Goal: Check status: Check status

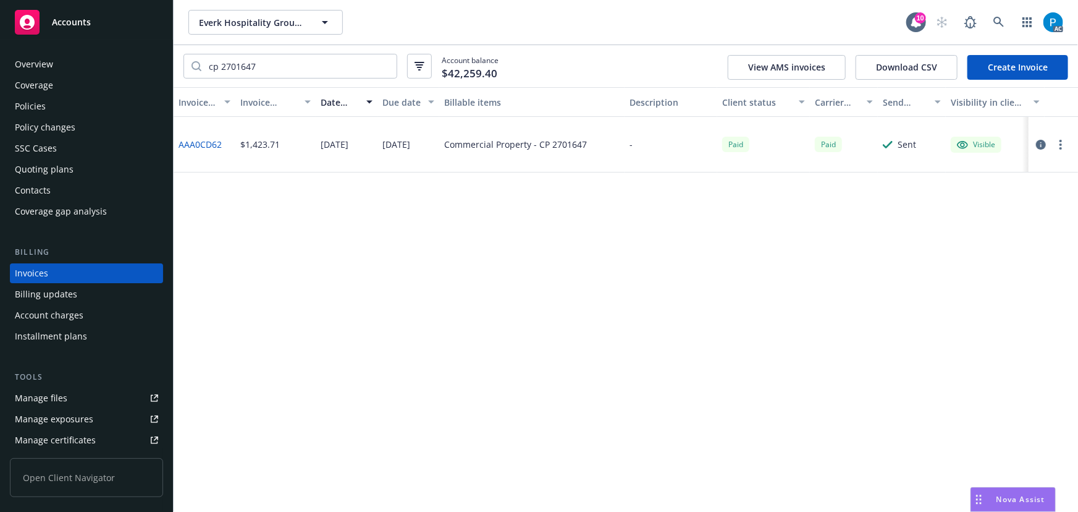
click at [67, 27] on span "Accounts" at bounding box center [71, 22] width 39 height 10
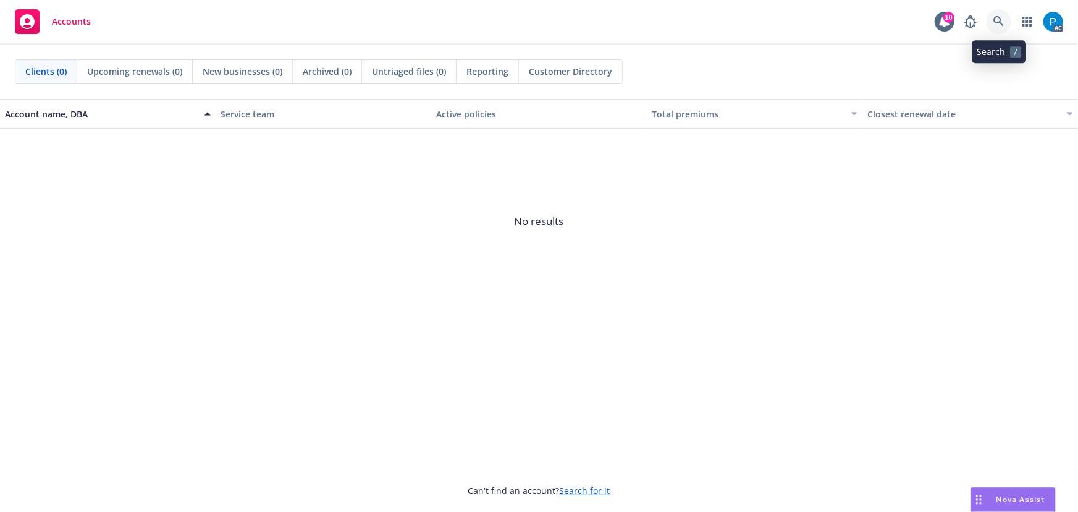
click at [996, 19] on icon at bounding box center [999, 21] width 11 height 11
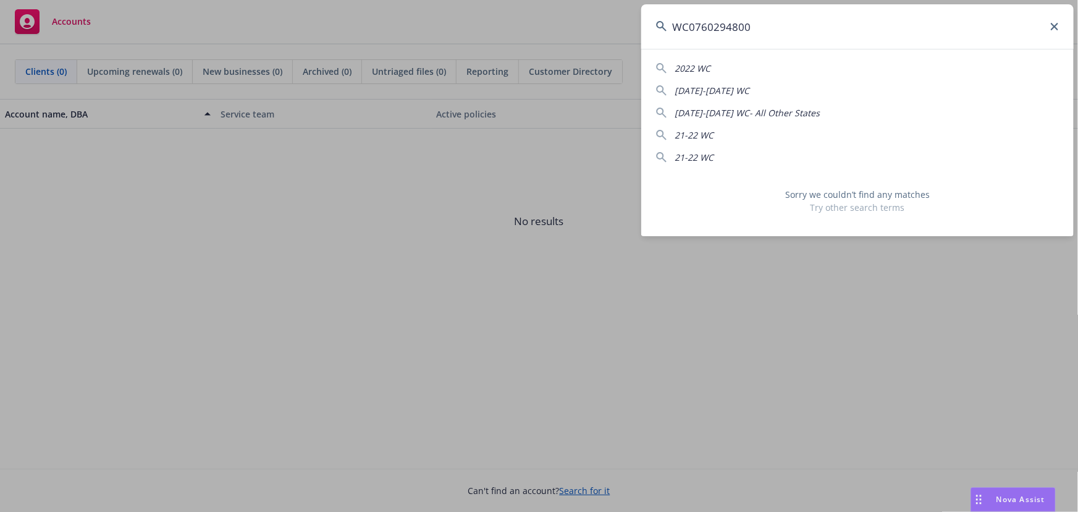
click at [695, 29] on input "WC0760294800" at bounding box center [857, 26] width 433 height 44
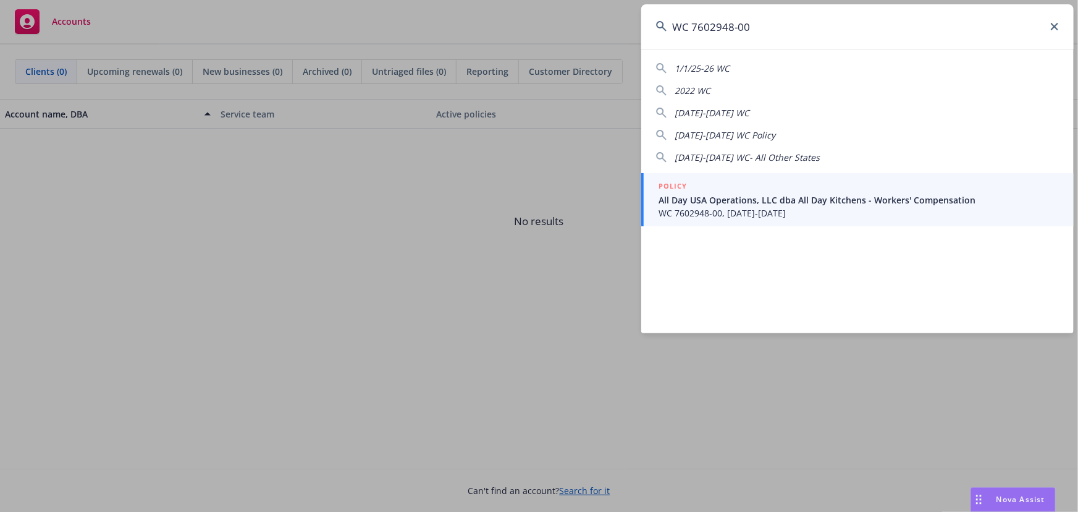
type input "WC 7602948-00"
click at [717, 193] on span "All Day USA Operations, LLC dba All Day Kitchens - Workers' Compensation" at bounding box center [859, 199] width 400 height 13
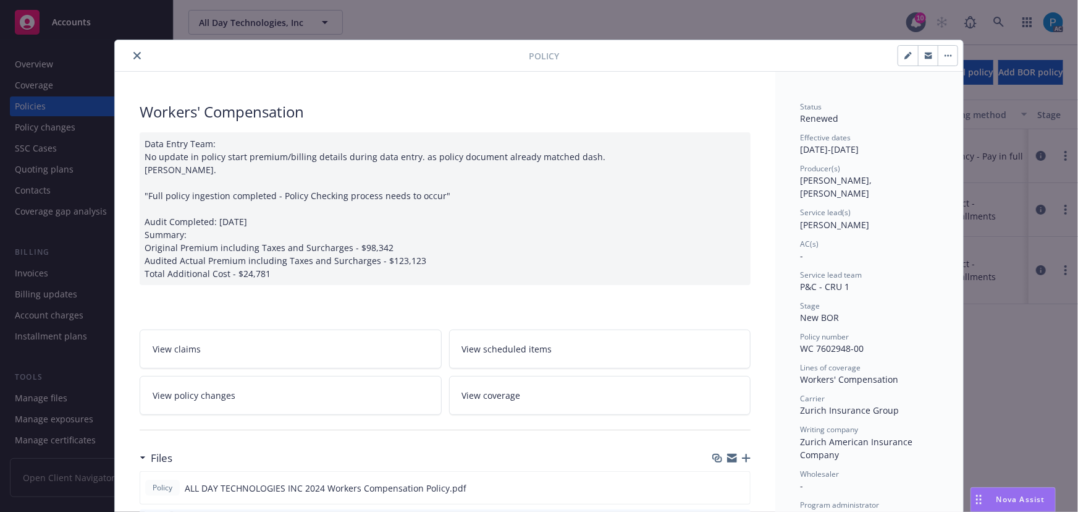
click at [133, 53] on icon "close" at bounding box center [136, 55] width 7 height 7
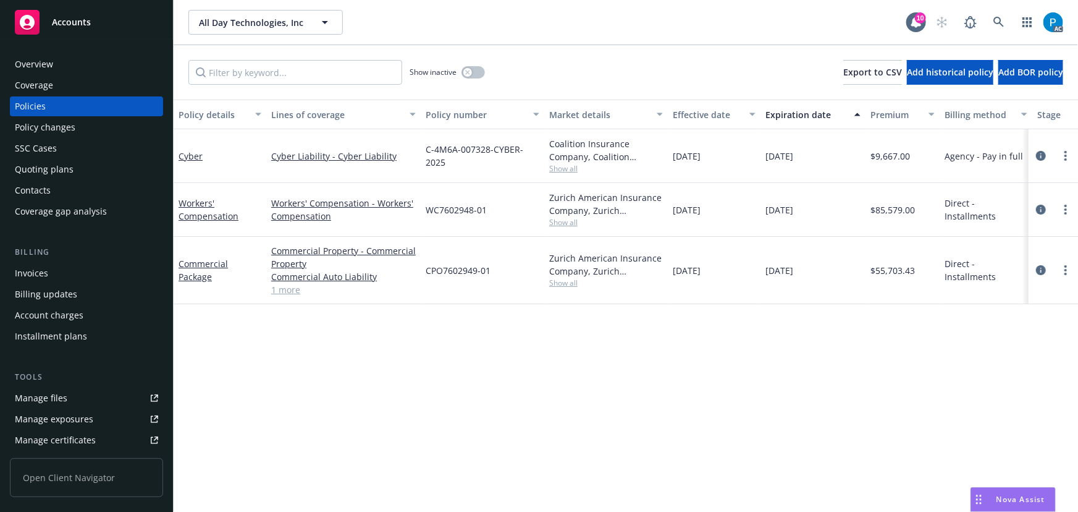
click at [36, 273] on div "Invoices" at bounding box center [31, 273] width 33 height 20
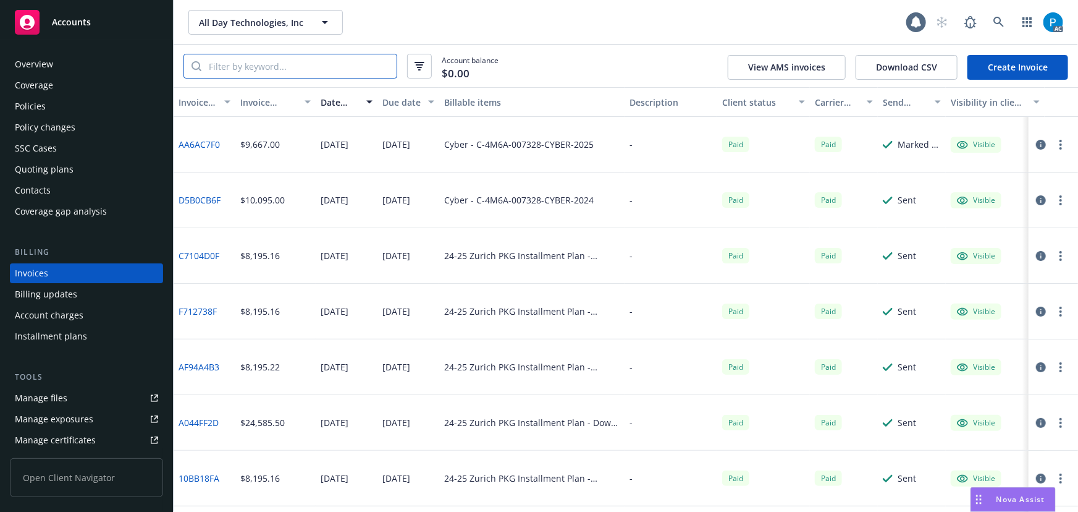
click at [285, 61] on input "search" at bounding box center [298, 65] width 195 height 23
paste input "WC 7602948-00"
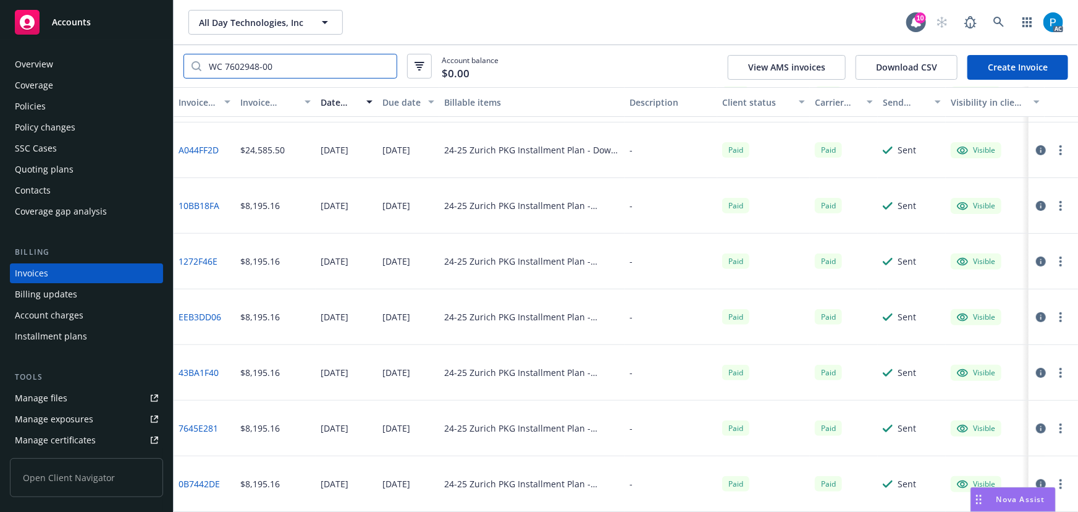
type input "WC 7602948-00"
click at [71, 23] on span "Accounts" at bounding box center [71, 22] width 39 height 10
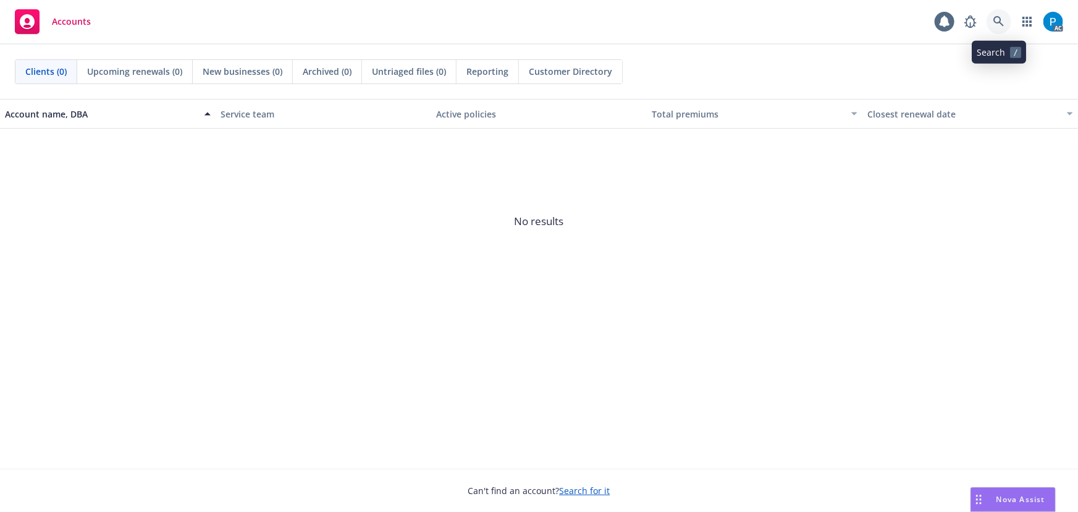
click at [995, 20] on icon at bounding box center [999, 21] width 11 height 11
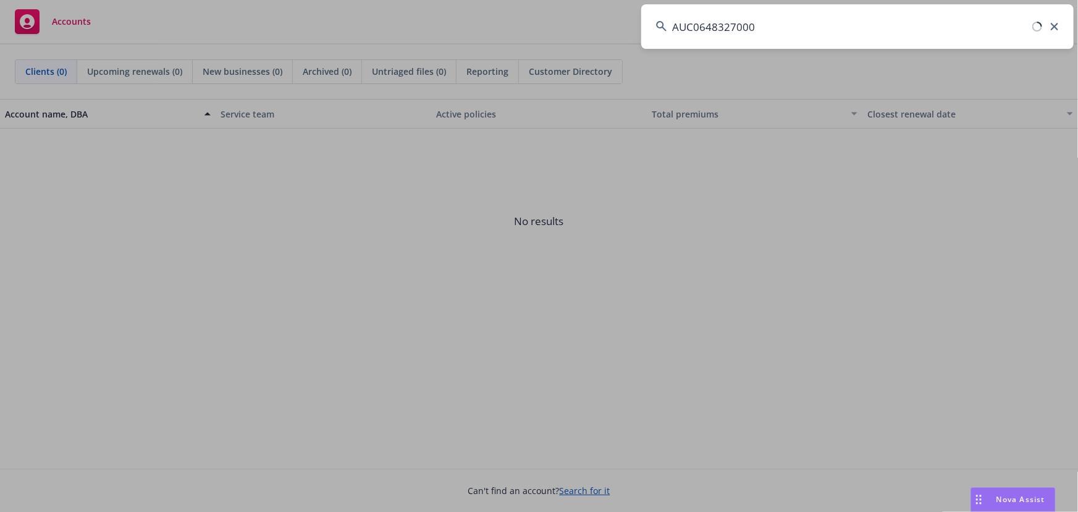
click at [699, 20] on input "AUC0648327000" at bounding box center [857, 26] width 433 height 44
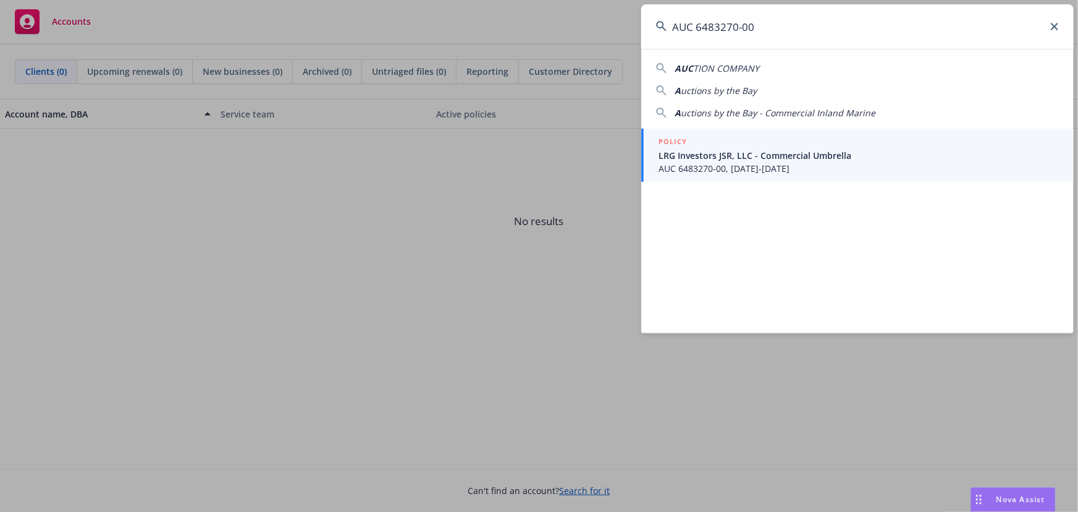
type input "AUC 6483270-00"
click at [711, 153] on span "LRG Investors JSR, LLC - Commercial Umbrella" at bounding box center [859, 155] width 400 height 13
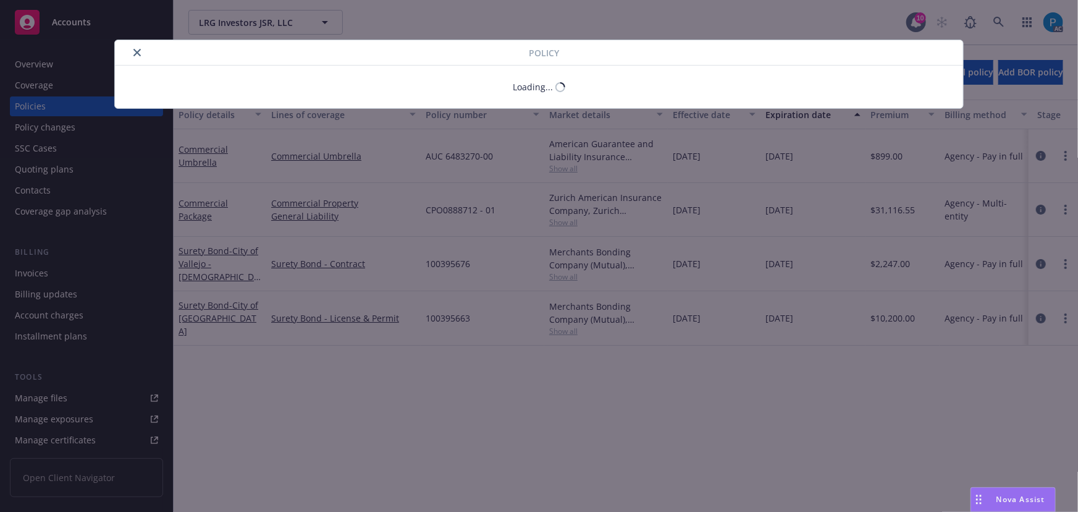
click at [135, 53] on icon "close" at bounding box center [136, 52] width 7 height 7
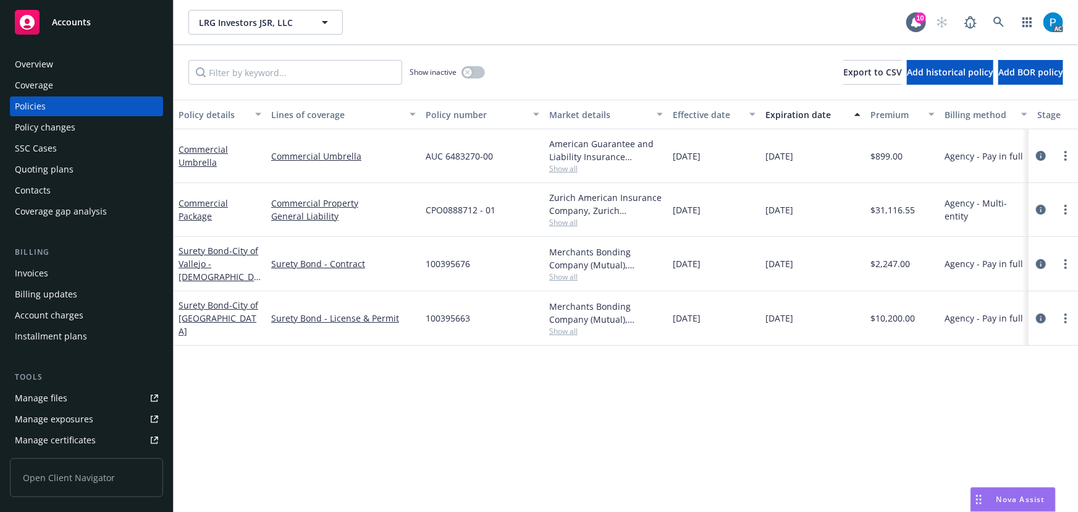
click at [54, 264] on div "Invoices" at bounding box center [86, 273] width 143 height 20
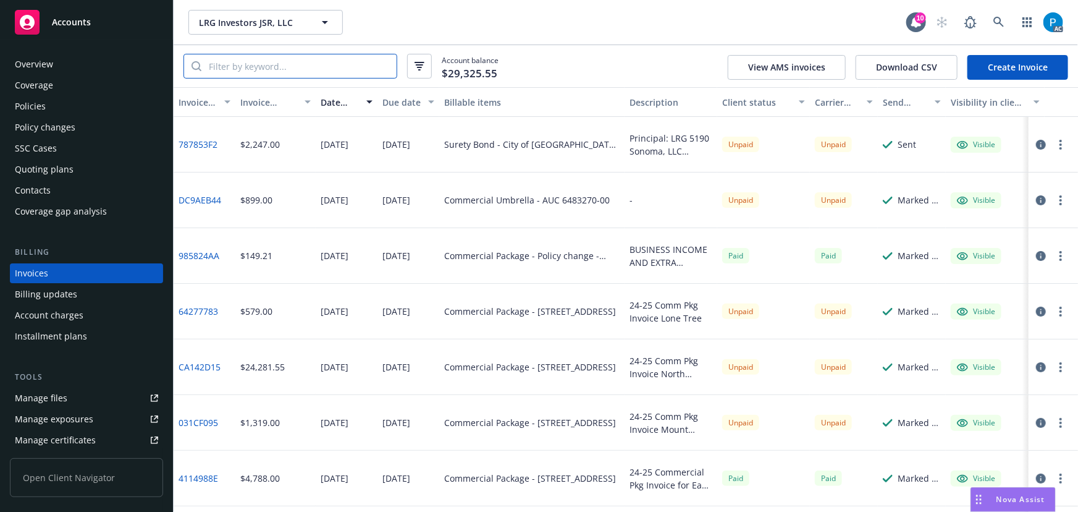
click at [273, 69] on input "search" at bounding box center [298, 65] width 195 height 23
paste input "AUC 6483270-00"
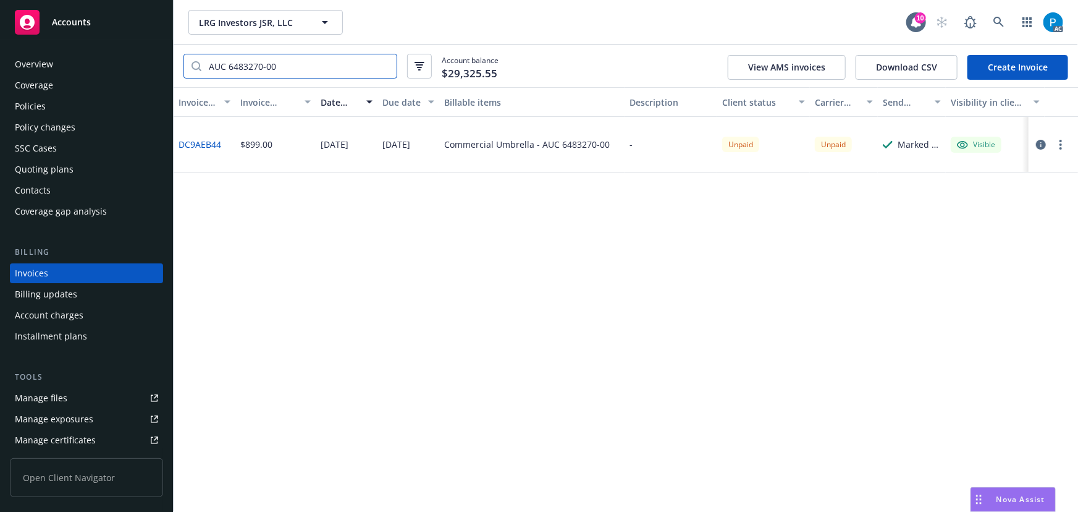
type input "AUC 6483270-00"
click at [104, 26] on div "Accounts" at bounding box center [86, 22] width 143 height 25
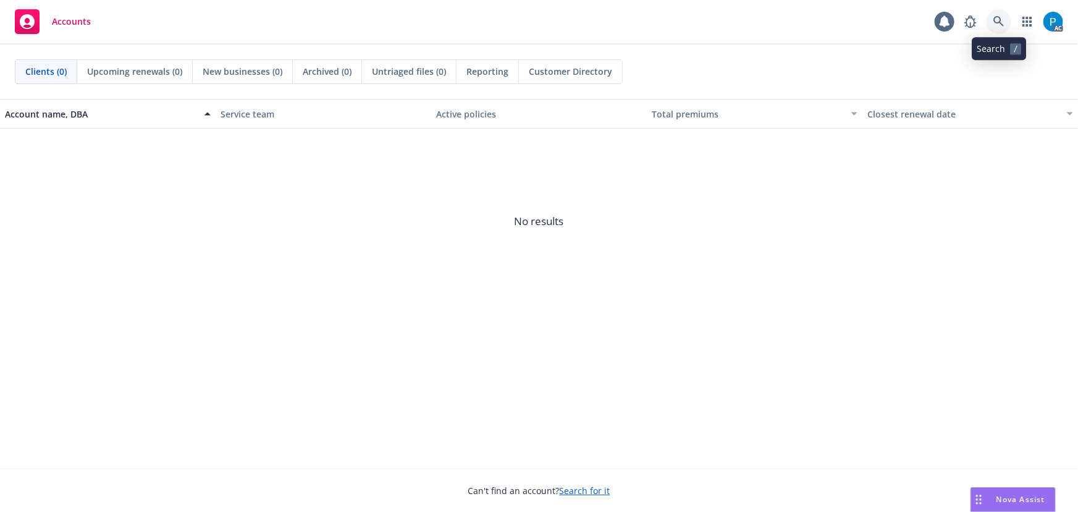
click at [1000, 23] on icon at bounding box center [999, 21] width 11 height 11
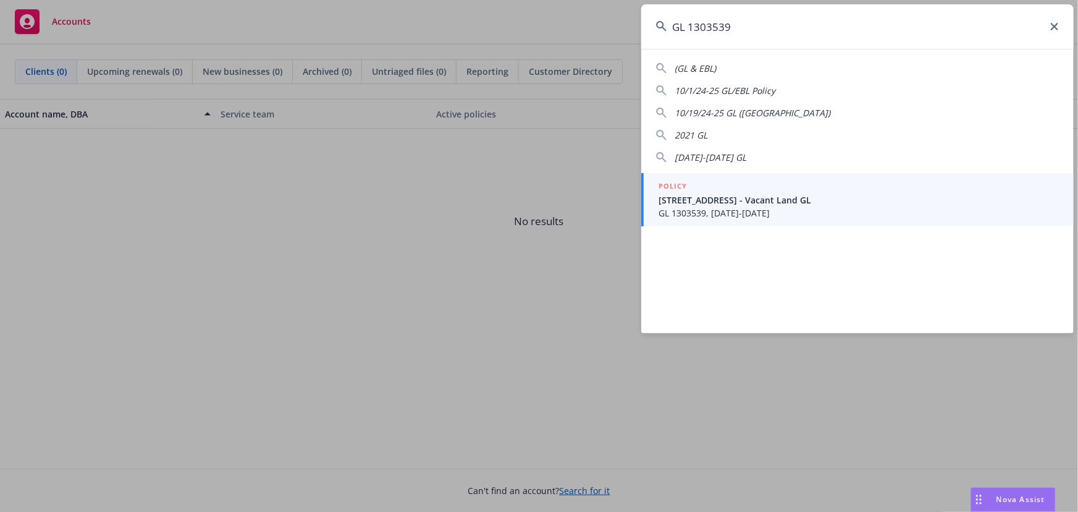
type input "GL 1303539"
click at [717, 203] on span "[STREET_ADDRESS] - Vacant Land GL" at bounding box center [859, 199] width 400 height 13
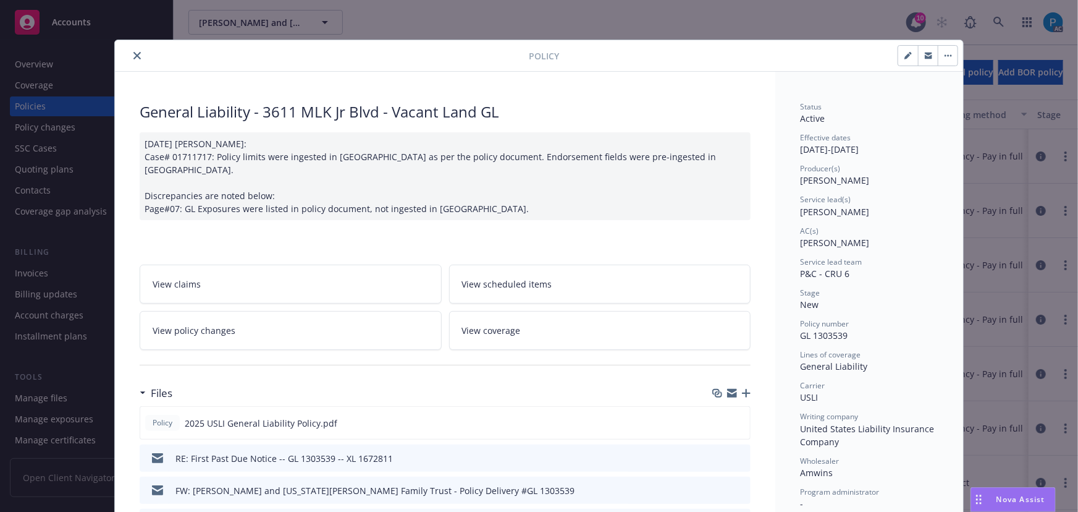
click at [133, 57] on icon "close" at bounding box center [136, 55] width 7 height 7
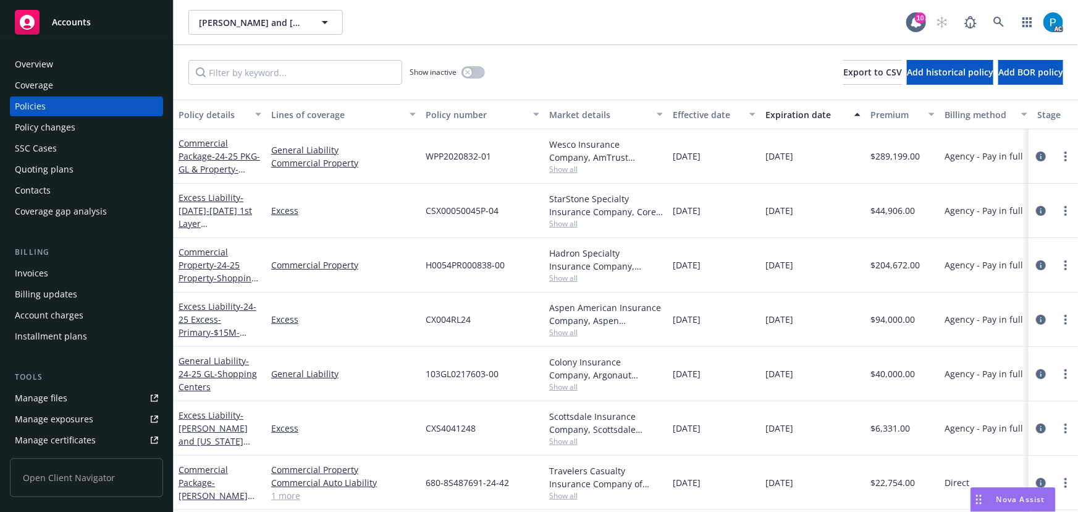
click at [52, 273] on div "Invoices" at bounding box center [86, 273] width 143 height 20
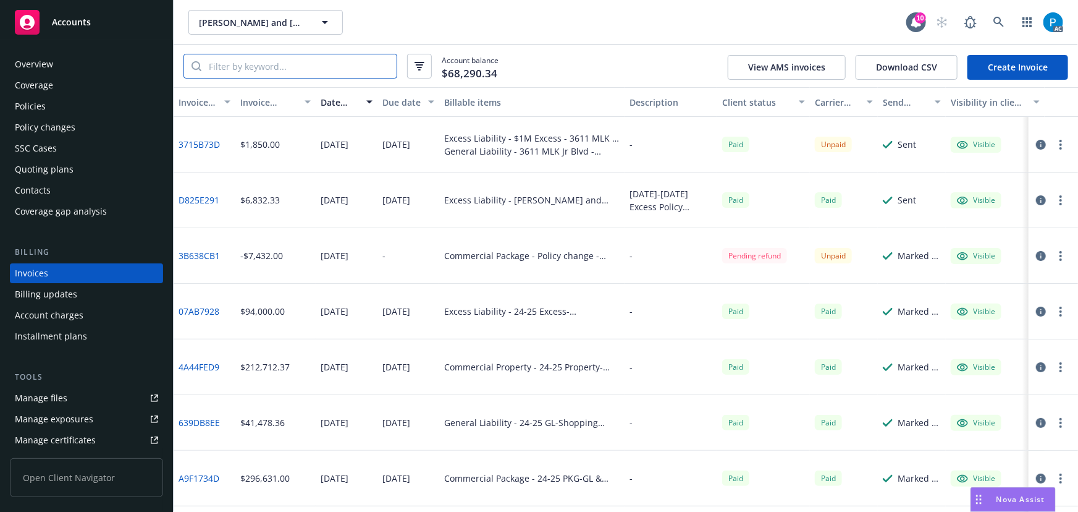
click at [276, 67] on input "search" at bounding box center [298, 65] width 195 height 23
paste input "GL 1303539"
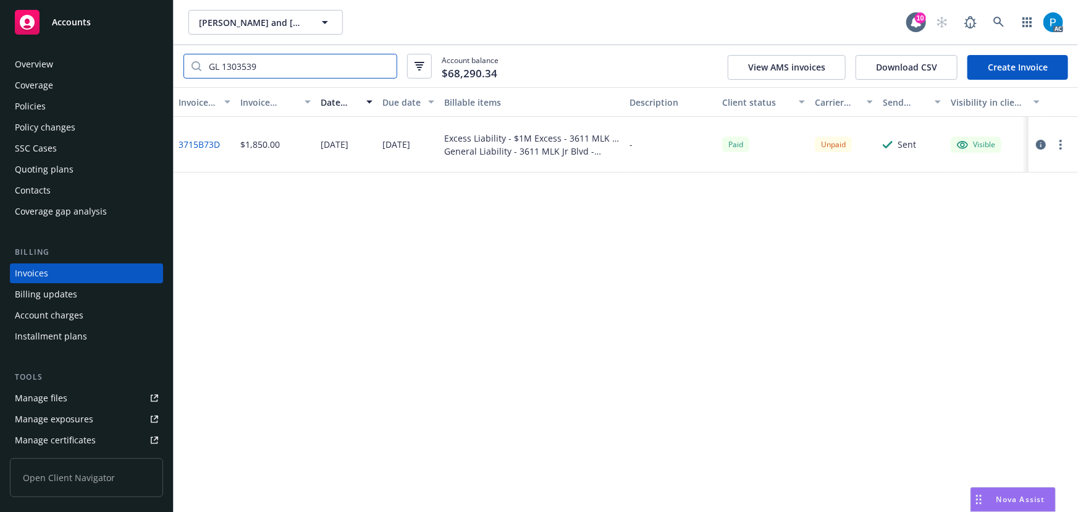
type input "GL 1303539"
click at [1041, 147] on icon "button" at bounding box center [1041, 145] width 10 height 10
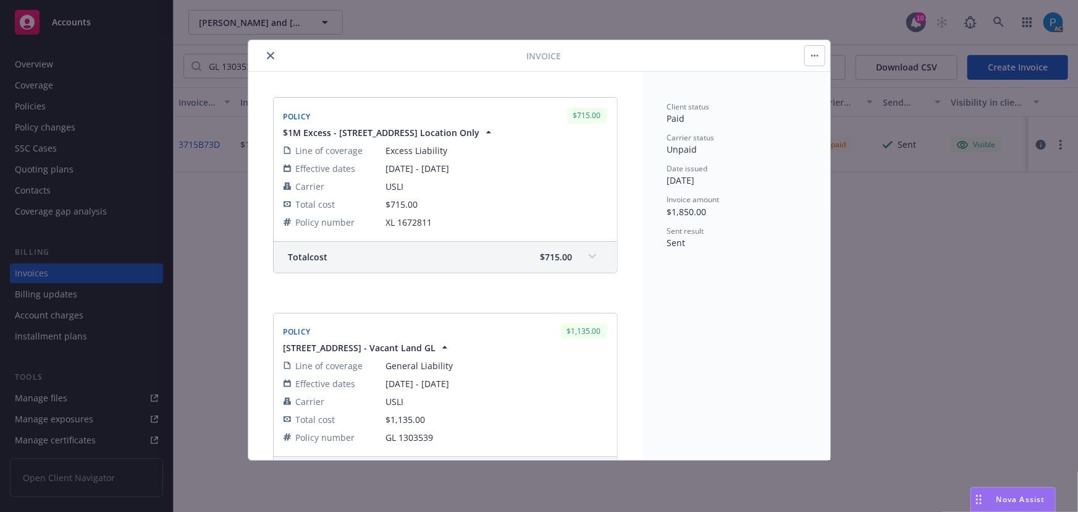
scroll to position [224, 0]
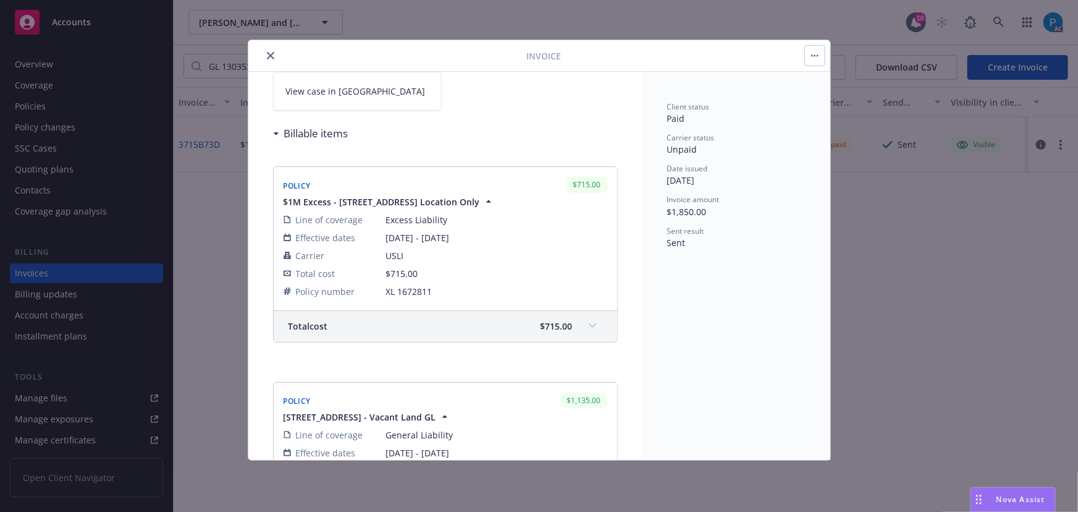
scroll to position [0, 0]
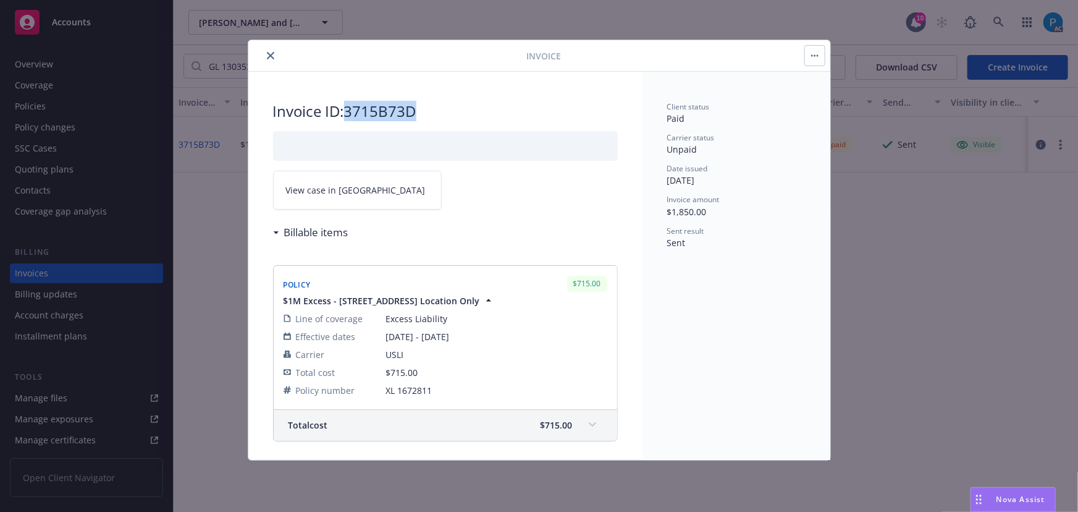
drag, startPoint x: 421, startPoint y: 107, endPoint x: 350, endPoint y: 106, distance: 70.4
click at [350, 106] on h2 "Invoice ID: 3715B73D" at bounding box center [445, 111] width 345 height 20
copy h2 "3715B73D"
click at [350, 193] on span "View case in [GEOGRAPHIC_DATA]" at bounding box center [356, 190] width 140 height 13
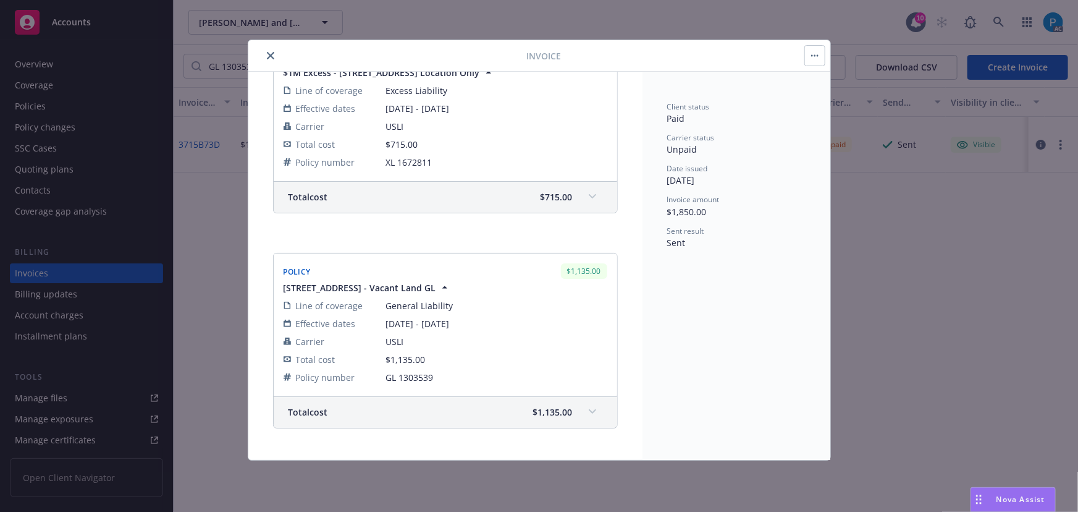
scroll to position [224, 0]
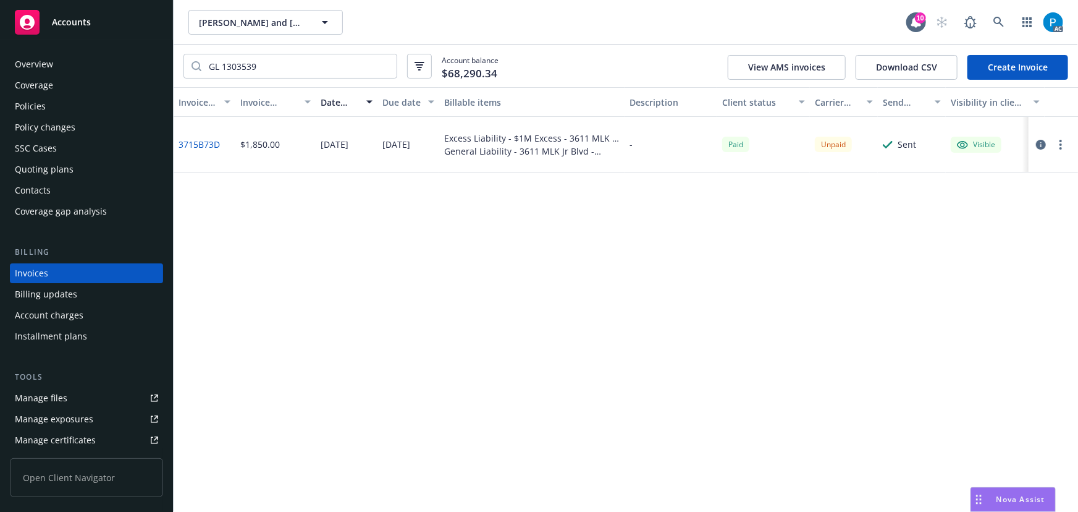
click at [102, 23] on div "Accounts" at bounding box center [86, 22] width 143 height 25
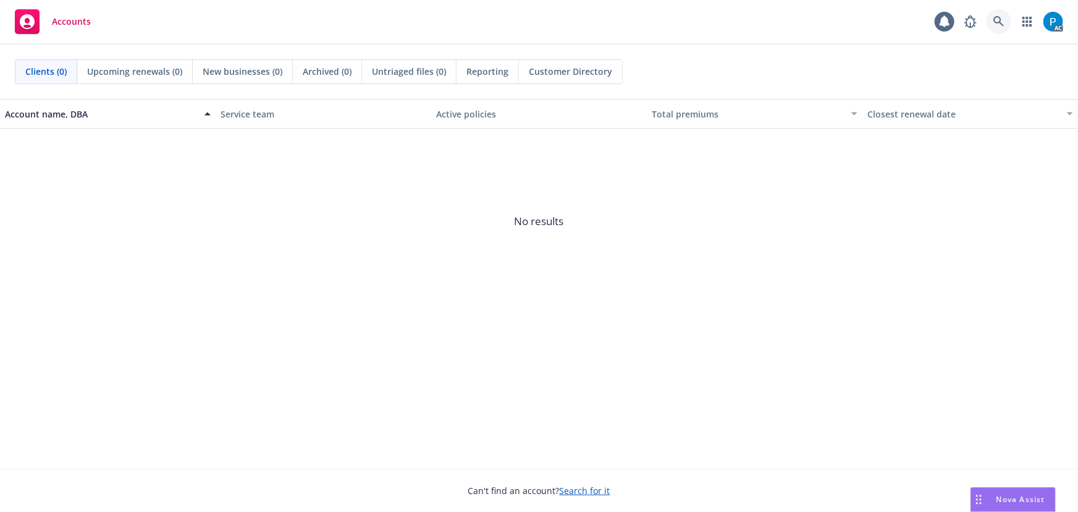
click at [1000, 27] on icon at bounding box center [999, 21] width 11 height 11
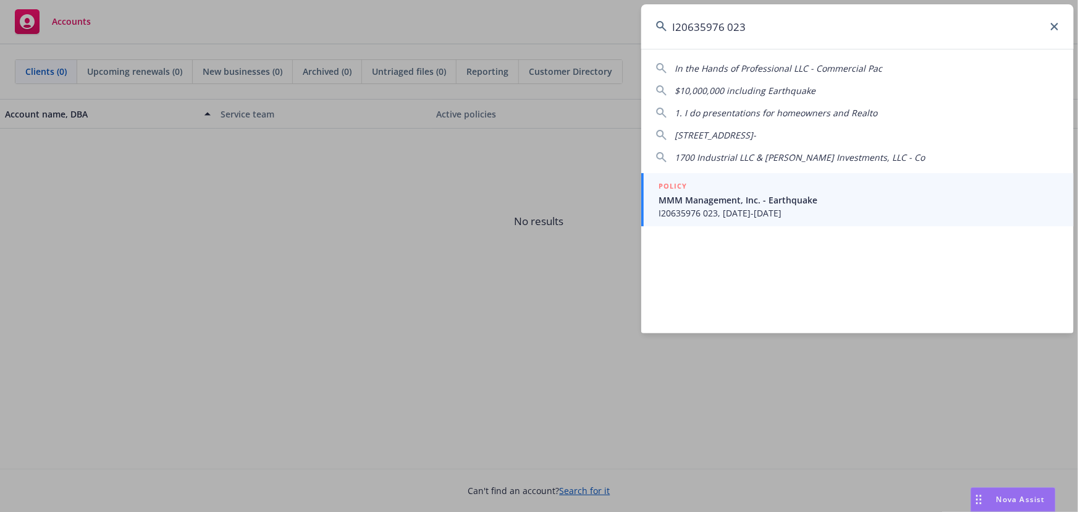
type input "I20635976 023"
click at [733, 201] on span "MMM Management, Inc. - Earthquake" at bounding box center [859, 199] width 400 height 13
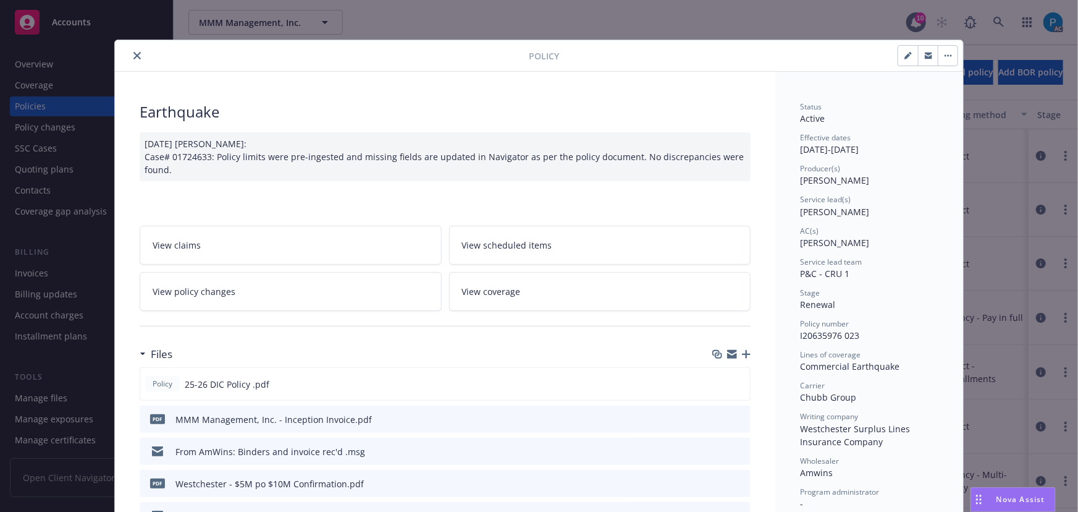
click at [130, 55] on button "close" at bounding box center [137, 55] width 15 height 15
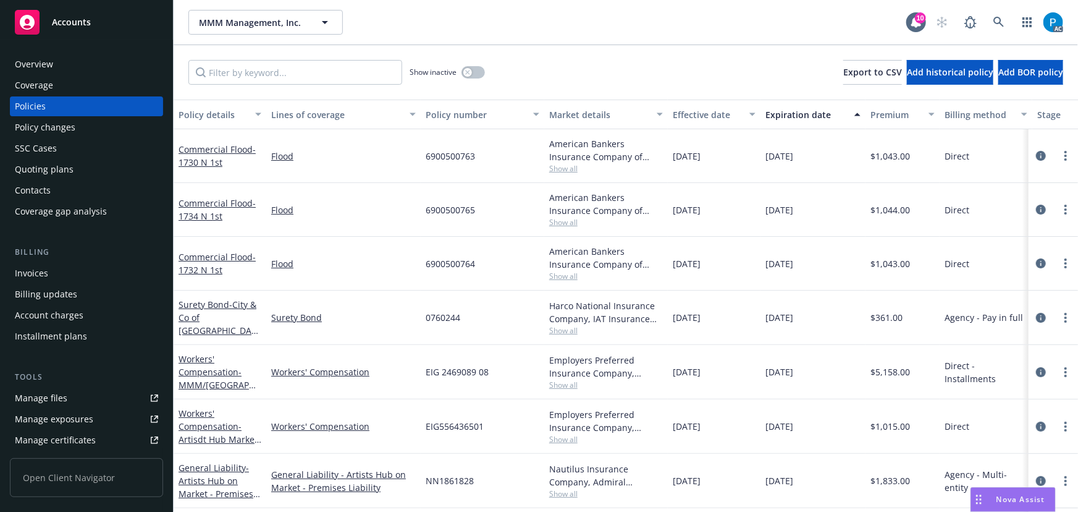
click at [54, 262] on div "Billing Invoices Billing updates Account charges Installment plans" at bounding box center [86, 296] width 153 height 100
click at [51, 270] on div "Invoices" at bounding box center [86, 273] width 143 height 20
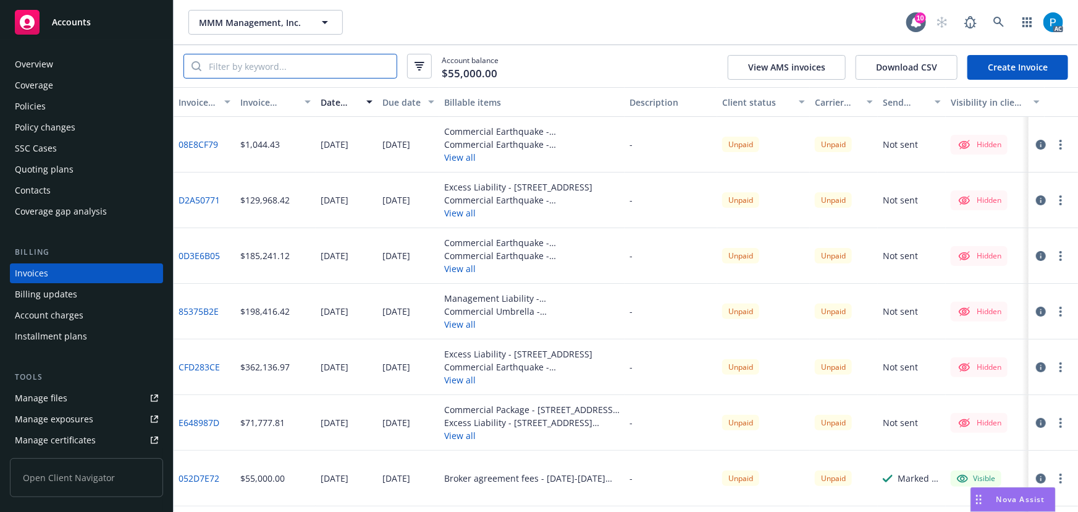
click at [278, 63] on input "search" at bounding box center [298, 65] width 195 height 23
paste input "I20635976 023"
type input "I20635976 023"
click at [88, 28] on div "Accounts" at bounding box center [86, 22] width 143 height 25
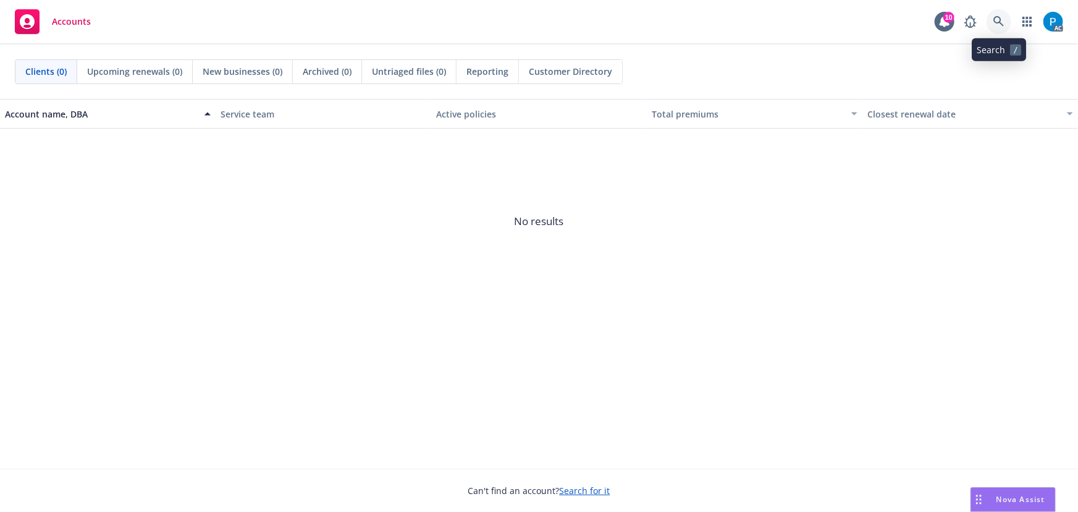
click at [996, 18] on icon at bounding box center [999, 21] width 11 height 11
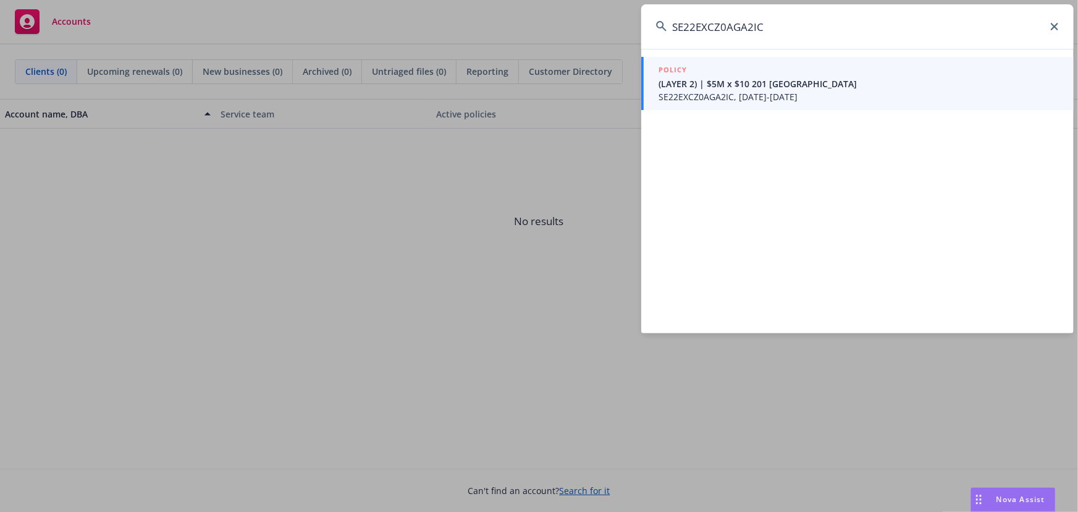
type input "SE22EXCZ0AGA2IC"
click at [738, 90] on span "SE22EXCZ0AGA2IC, [DATE]-[DATE]" at bounding box center [859, 96] width 400 height 13
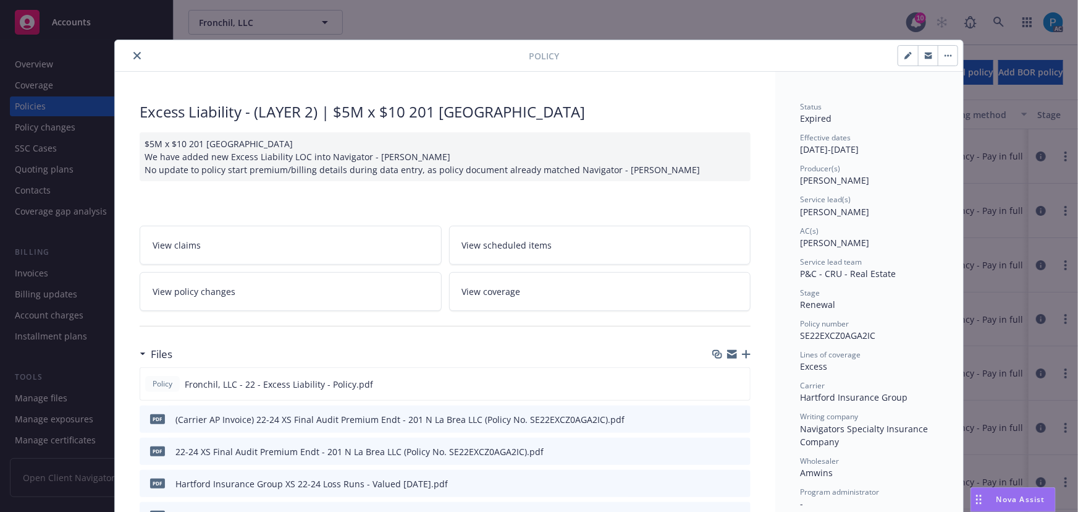
click at [133, 53] on icon "close" at bounding box center [136, 55] width 7 height 7
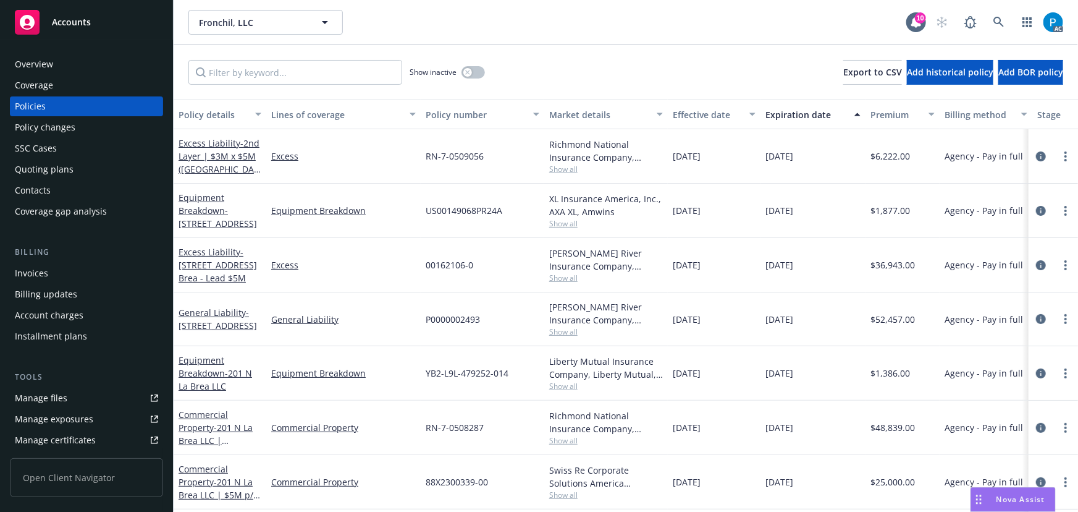
click at [35, 264] on div "Invoices" at bounding box center [31, 273] width 33 height 20
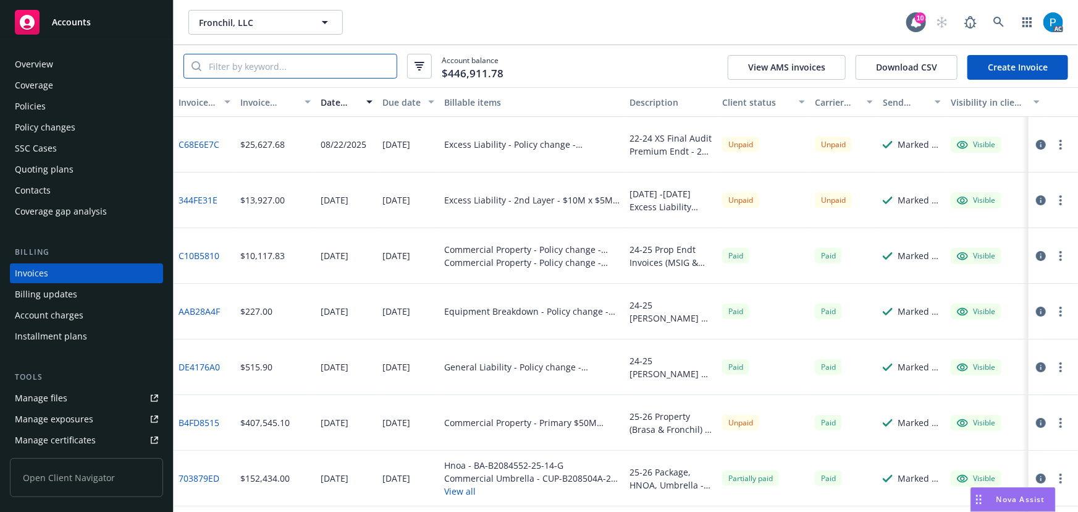
click at [271, 64] on input "search" at bounding box center [298, 65] width 195 height 23
paste input "SE22EXCZ0AGA2IC"
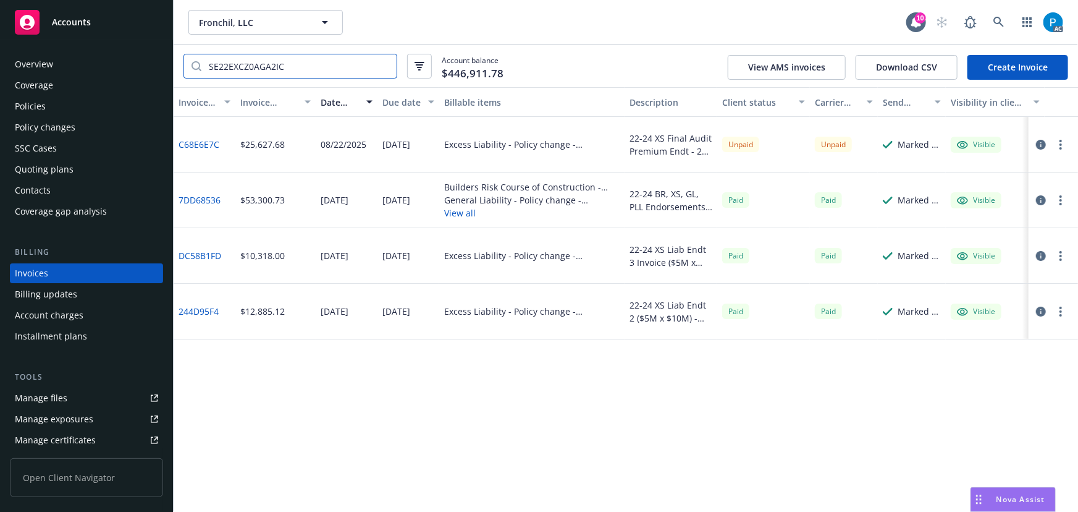
type input "SE22EXCZ0AGA2IC"
click at [75, 99] on div "Policies" at bounding box center [86, 106] width 143 height 20
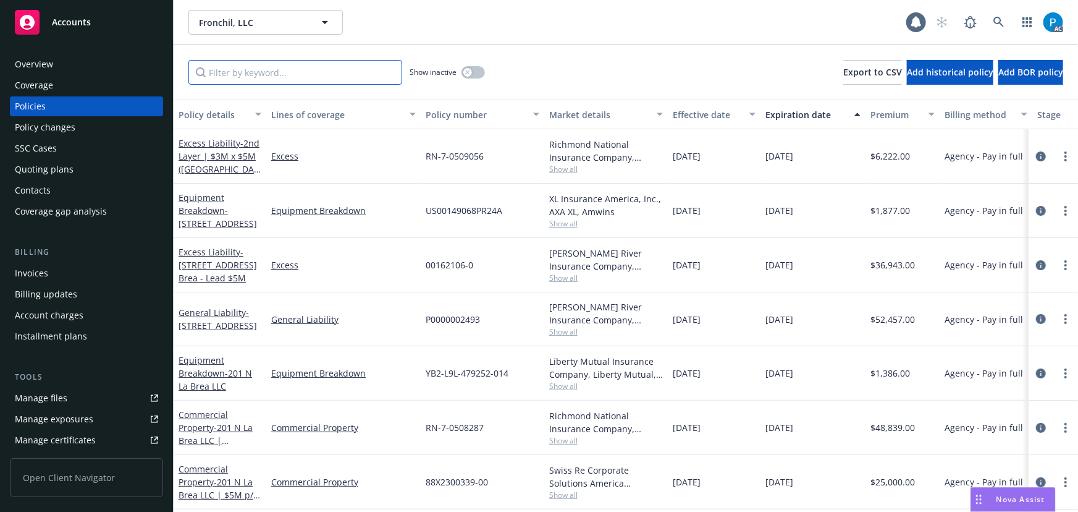
click at [239, 73] on input "Filter by keyword..." at bounding box center [295, 72] width 214 height 25
paste input "SE22EXCZ0AGA2IC"
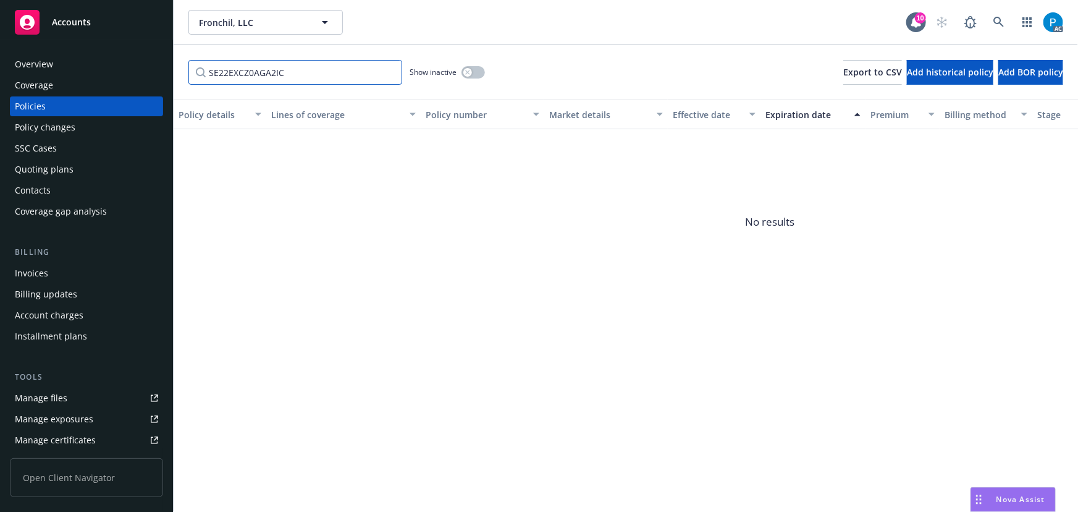
type input "SE22EXCZ0AGA2IC"
click at [43, 23] on div "Accounts" at bounding box center [86, 22] width 143 height 25
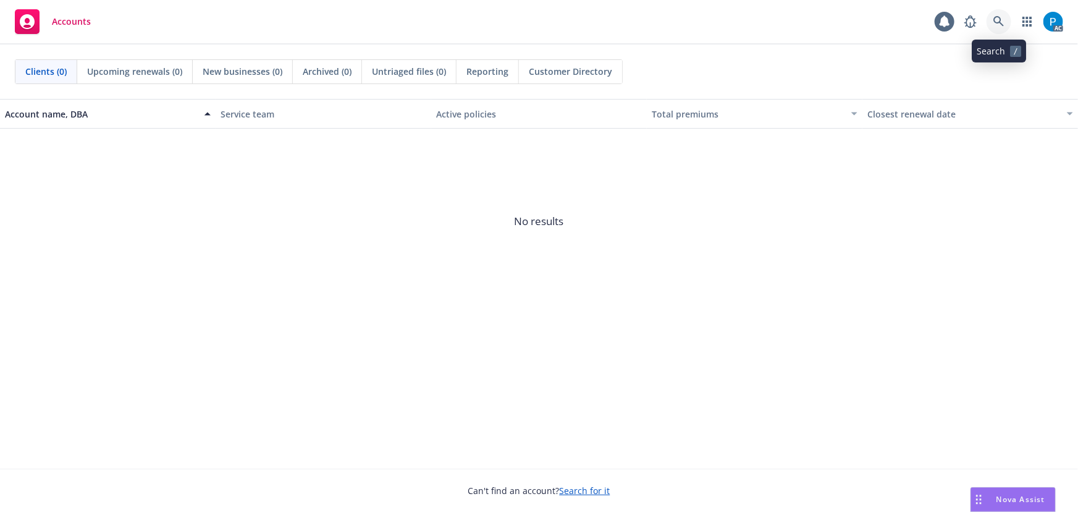
click at [998, 22] on icon at bounding box center [999, 21] width 11 height 11
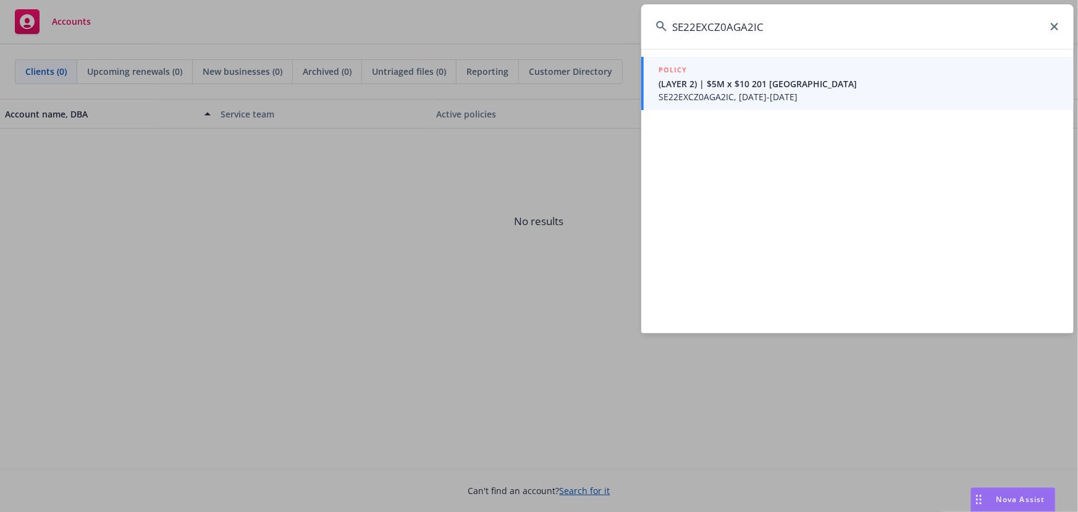
type input "SE22EXCZ0AGA2IC"
click at [756, 90] on span "SE22EXCZ0AGA2IC, [DATE]-[DATE]" at bounding box center [859, 96] width 400 height 13
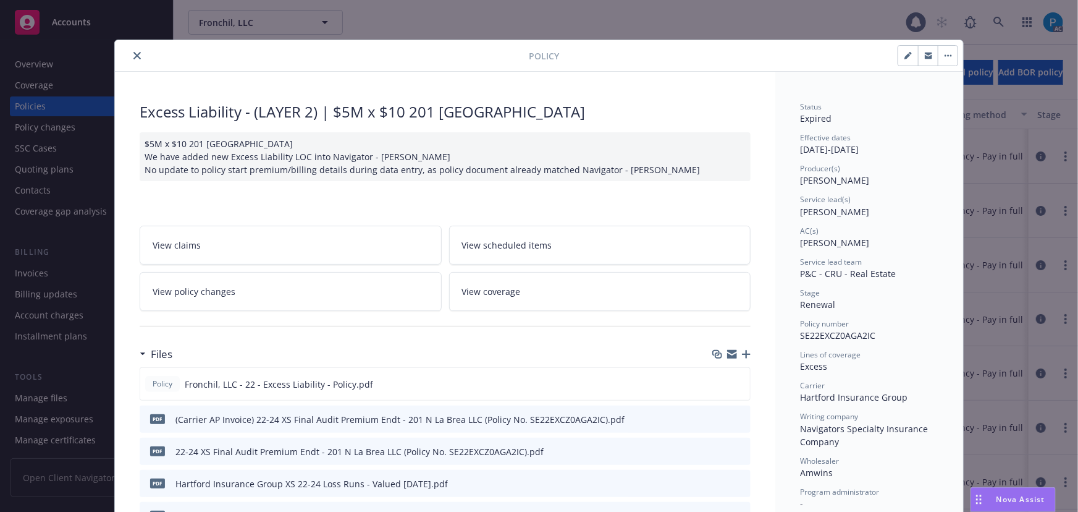
scroll to position [37, 0]
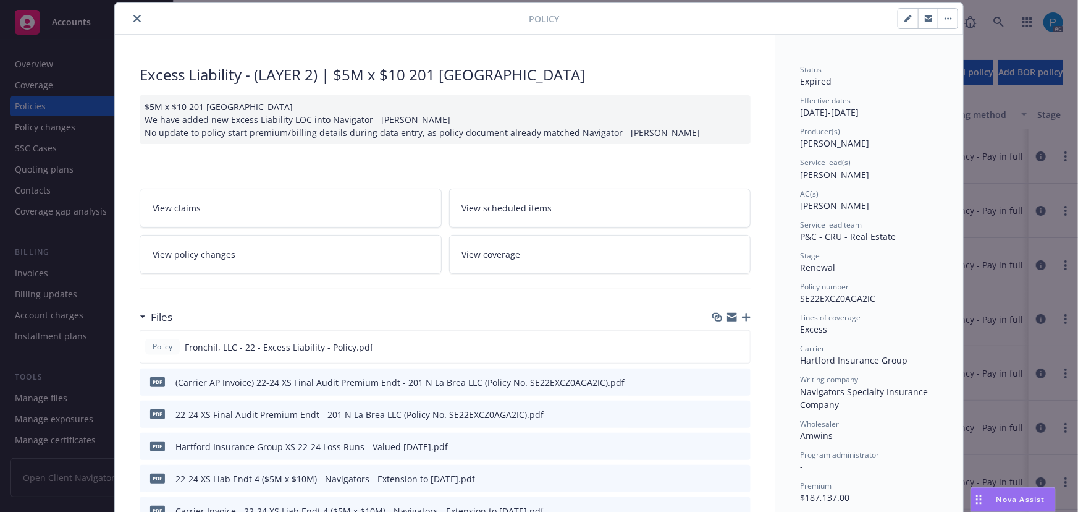
click at [90, 20] on div "Policy Excess Liability - (LAYER 2) | $5M x $10 201 [GEOGRAPHIC_DATA] $5M x $10…" at bounding box center [539, 256] width 1078 height 512
click at [133, 17] on icon "close" at bounding box center [136, 18] width 7 height 7
click at [96, 21] on div "Accounts" at bounding box center [86, 22] width 143 height 25
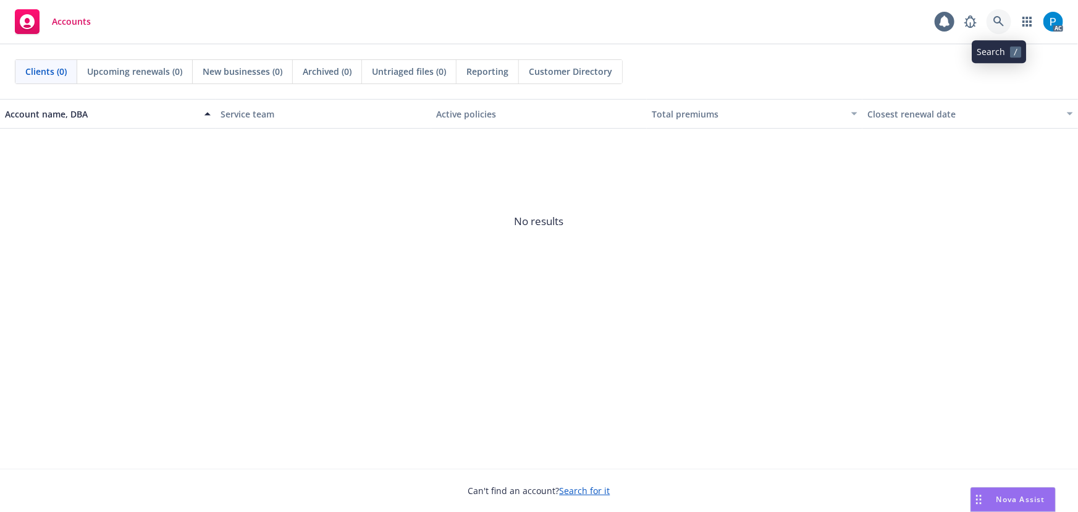
click at [997, 19] on icon at bounding box center [999, 21] width 11 height 11
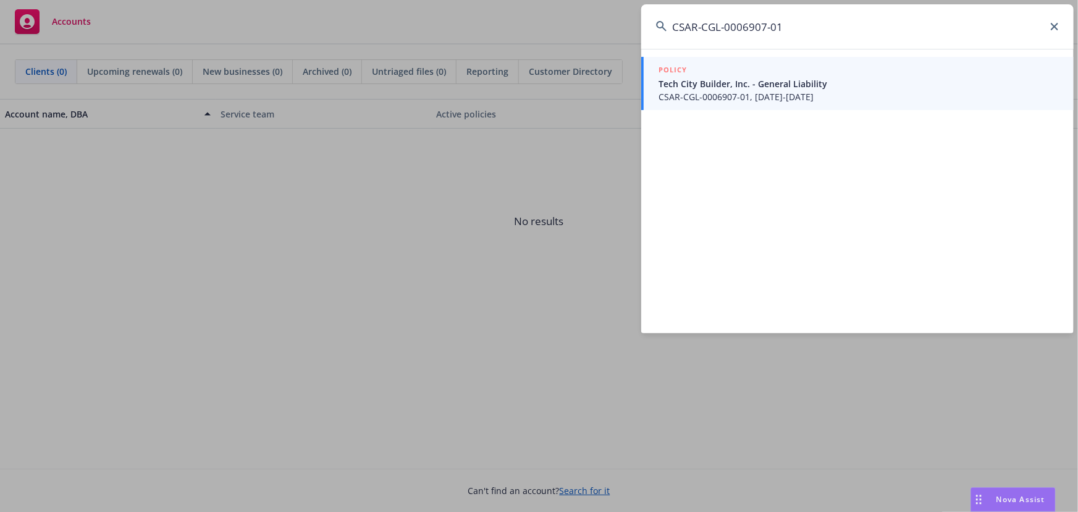
type input "CSAR-CGL-0006907-01"
click at [760, 95] on span "CSAR-CGL-0006907-01, [DATE]-[DATE]" at bounding box center [859, 96] width 400 height 13
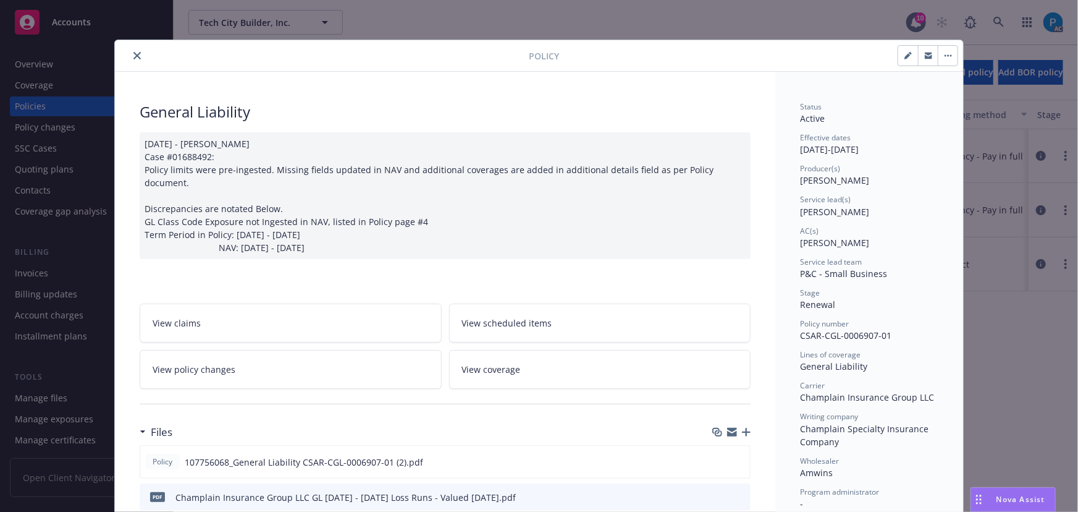
click at [133, 56] on icon "close" at bounding box center [136, 55] width 7 height 7
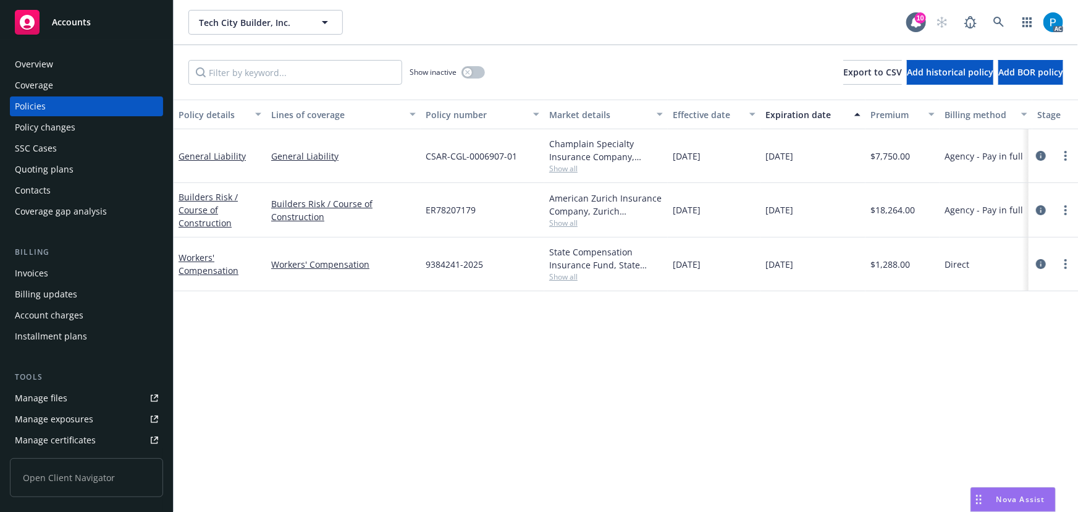
click at [56, 268] on div "Invoices" at bounding box center [86, 273] width 143 height 20
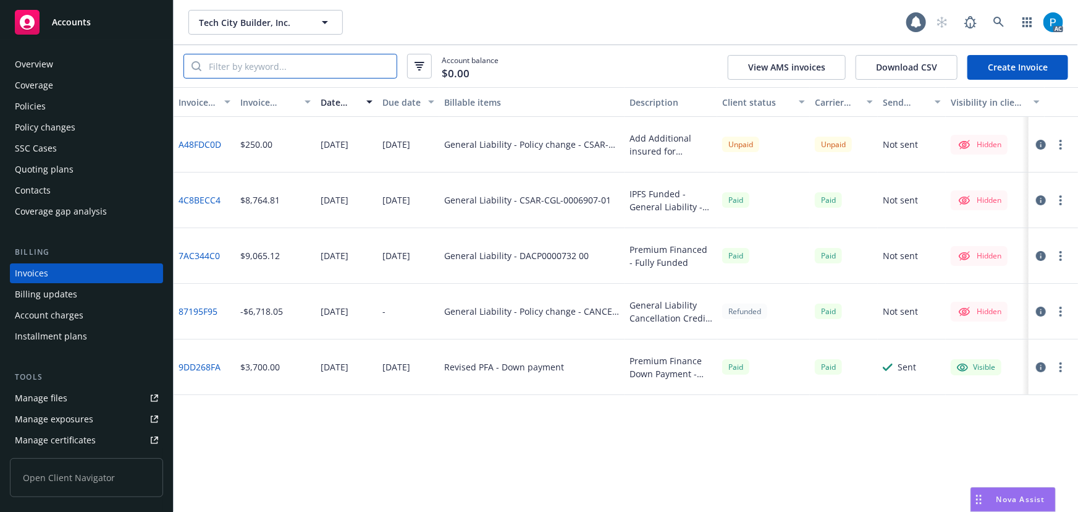
click at [282, 68] on input "search" at bounding box center [298, 65] width 195 height 23
paste input "CSAR-CGL-0006907-01"
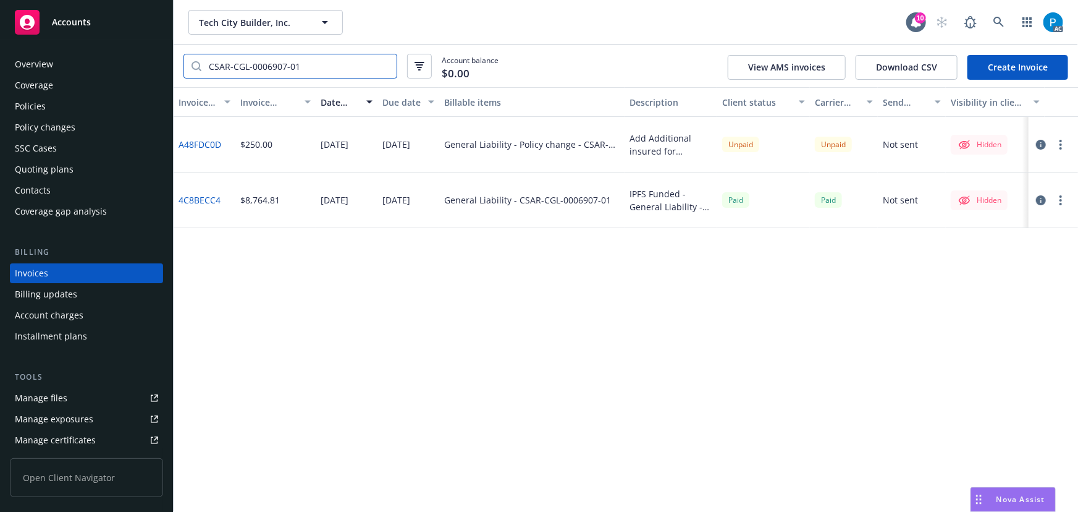
type input "CSAR-CGL-0006907-01"
click at [109, 20] on div "Accounts" at bounding box center [86, 22] width 143 height 25
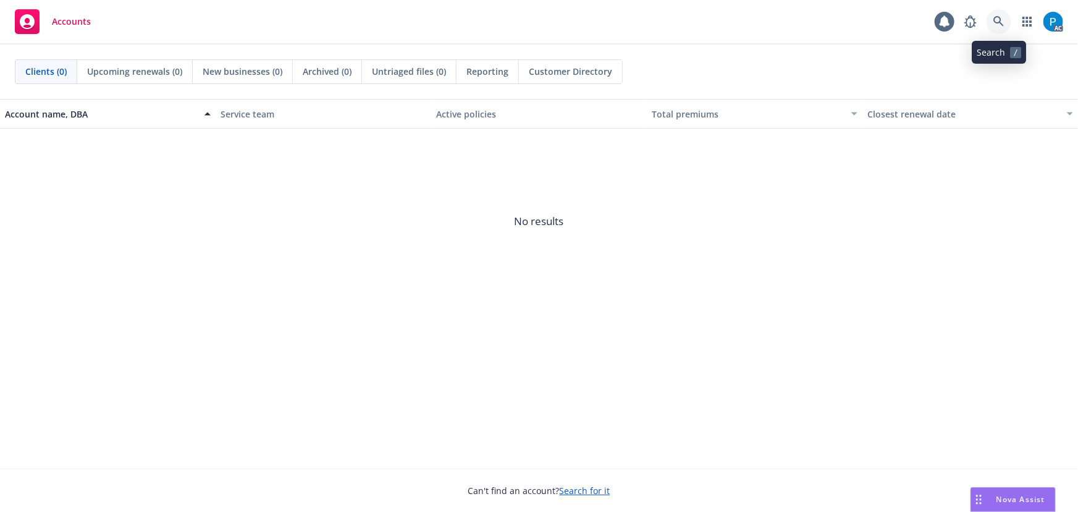
click at [1000, 27] on icon at bounding box center [999, 21] width 11 height 11
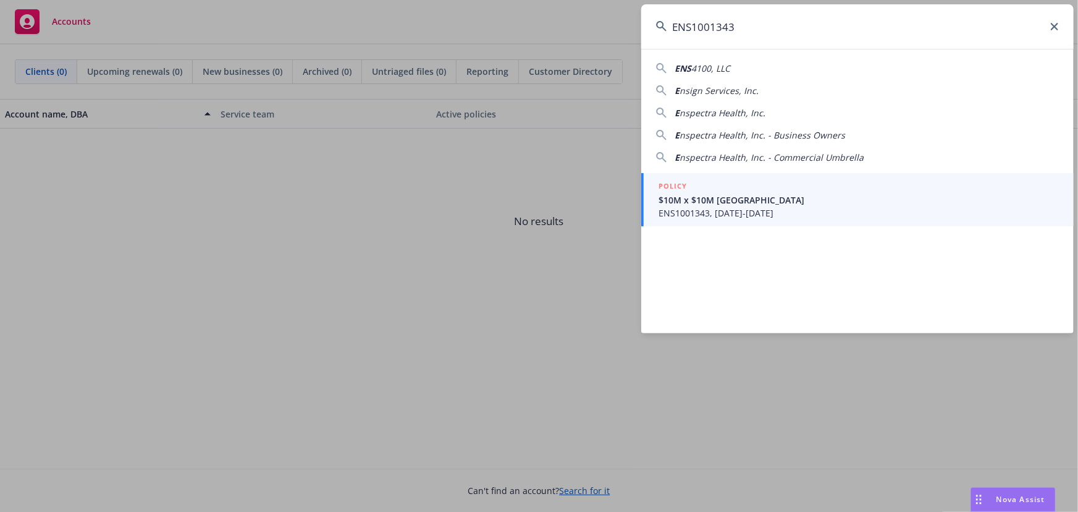
type input "ENS1001343"
click at [704, 199] on span "$10M x $10M [GEOGRAPHIC_DATA]" at bounding box center [859, 199] width 400 height 13
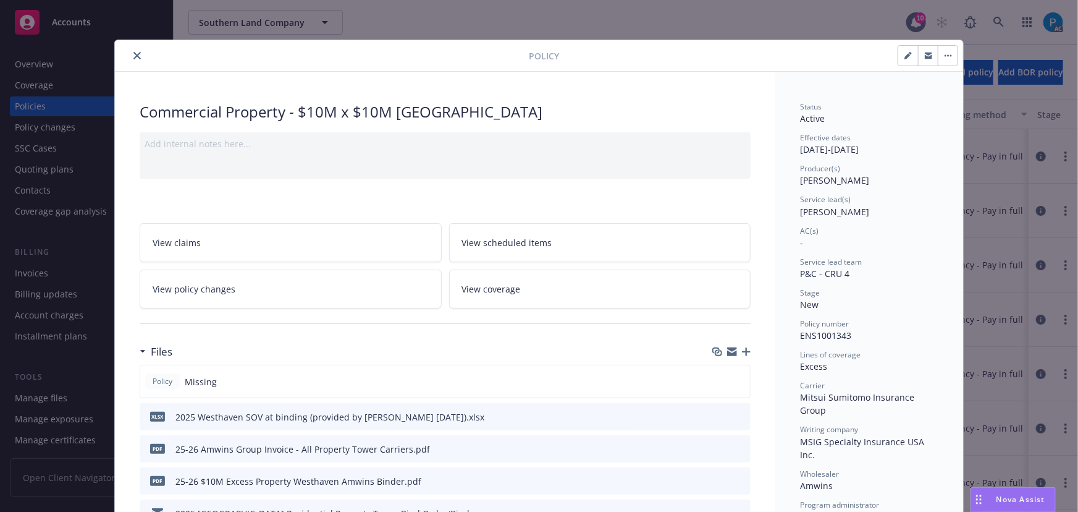
click at [135, 52] on icon "close" at bounding box center [136, 55] width 7 height 7
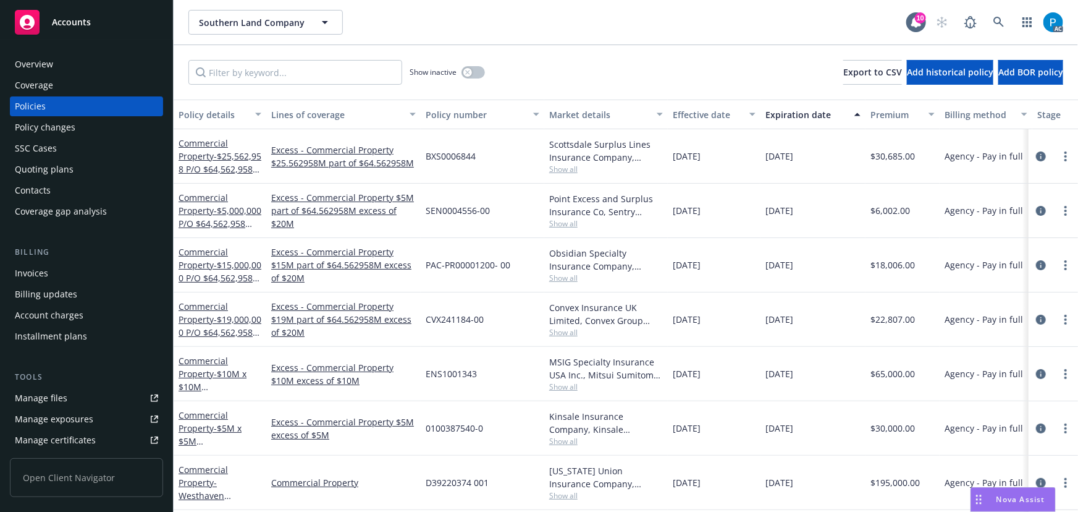
click at [57, 268] on div "Invoices" at bounding box center [86, 273] width 143 height 20
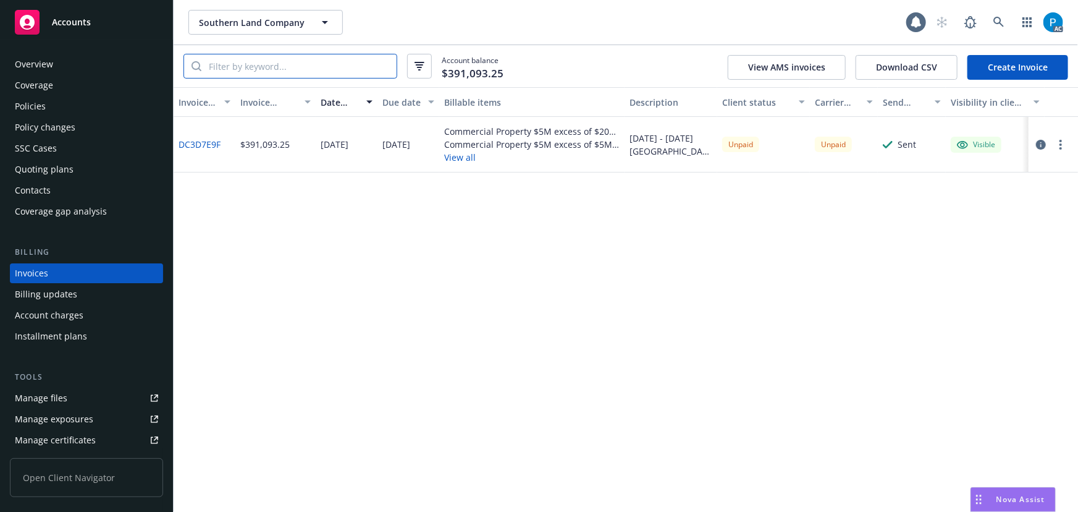
click at [284, 61] on input "search" at bounding box center [298, 65] width 195 height 23
paste input "ENS1001343"
type input "ENS1001343"
